Goal: Information Seeking & Learning: Learn about a topic

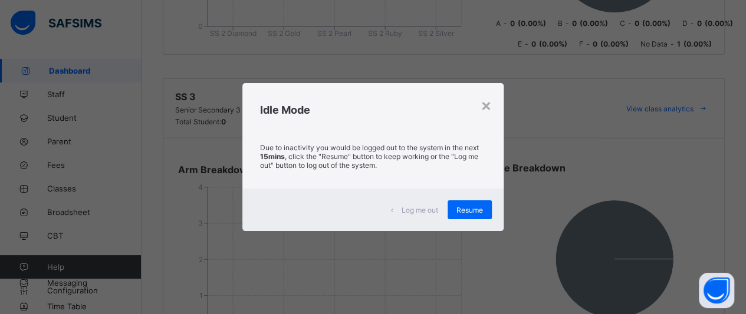
scroll to position [5934, 0]
click at [471, 208] on span "Resume" at bounding box center [469, 210] width 27 height 9
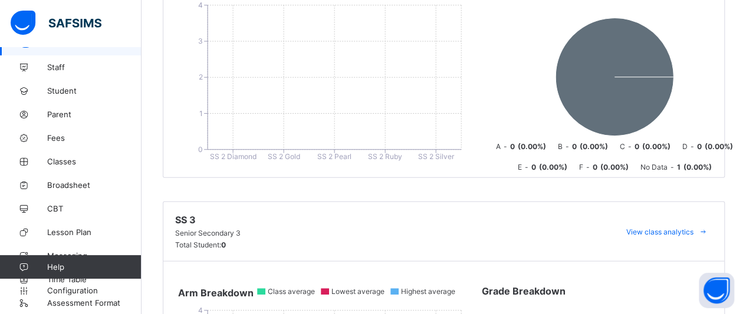
scroll to position [5810, 0]
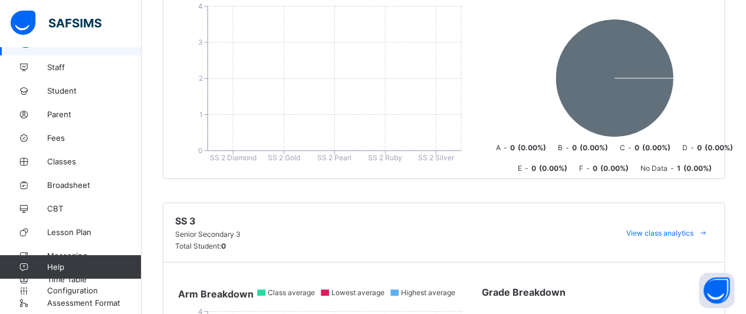
click at [683, 229] on span "View class analytics" at bounding box center [659, 233] width 67 height 9
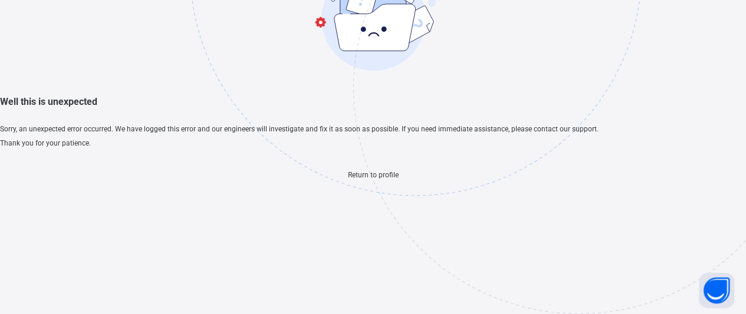
scroll to position [35, 0]
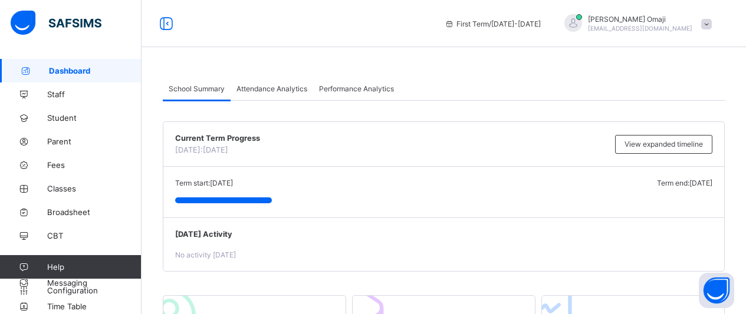
scroll to position [304, 0]
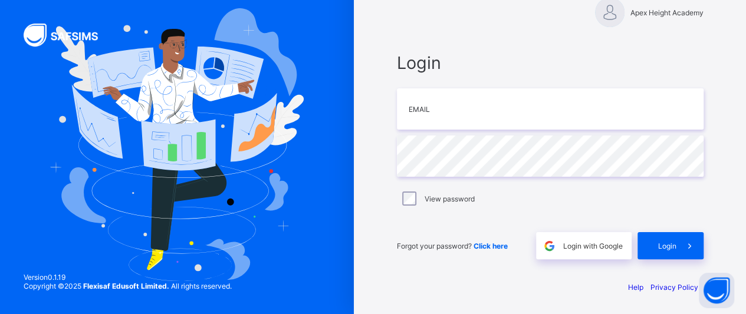
scroll to position [26, 0]
